Goal: Navigation & Orientation: Find specific page/section

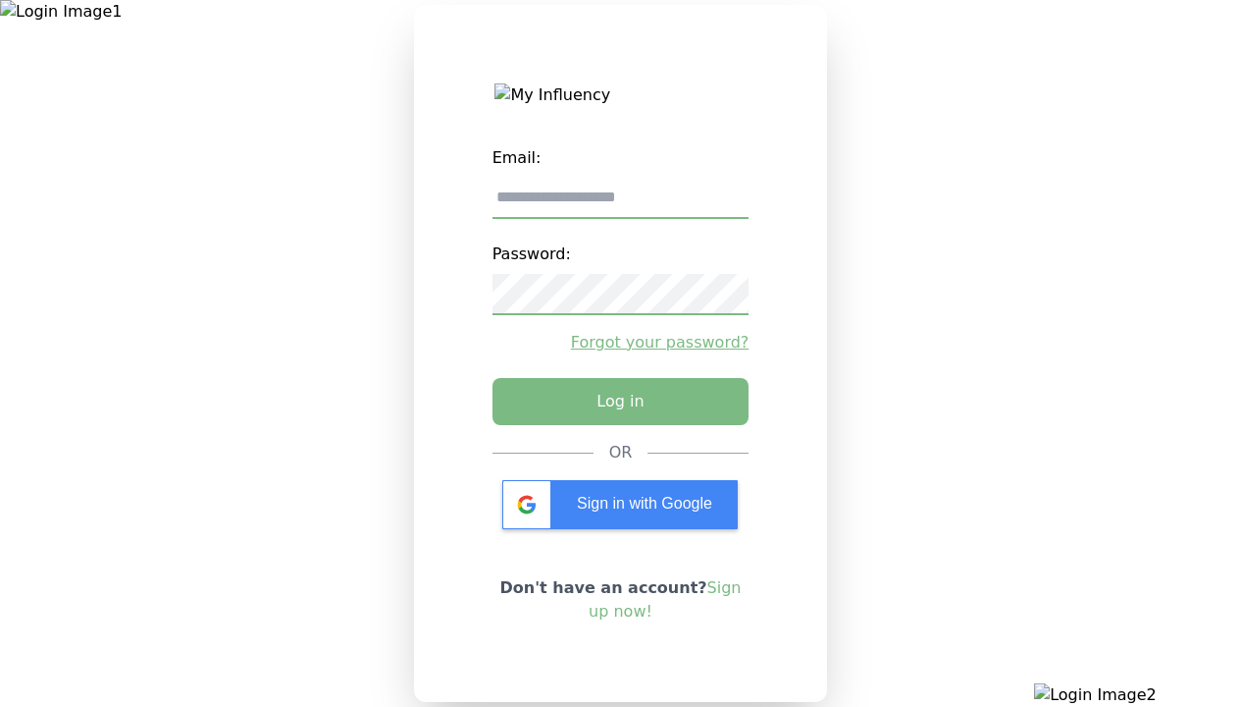
click at [620, 205] on input "email" at bounding box center [621, 198] width 257 height 41
type input "**********"
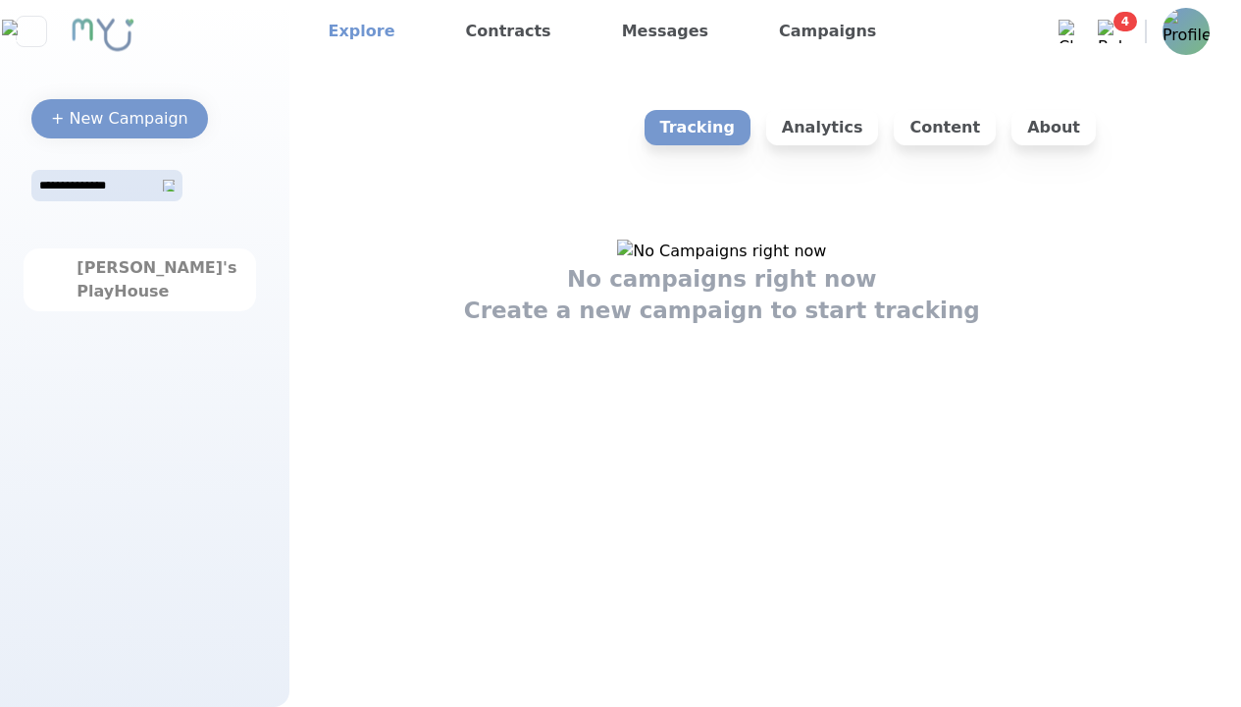
click at [355, 31] on link "Explore" at bounding box center [362, 31] width 82 height 31
